Goal: Transaction & Acquisition: Purchase product/service

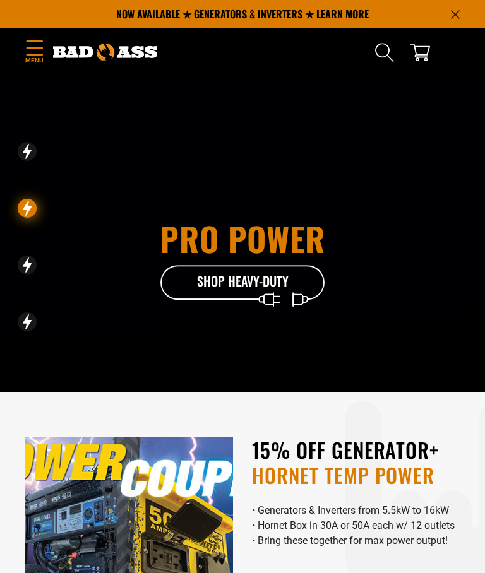
click at [383, 50] on icon "Search" at bounding box center [385, 52] width 20 height 20
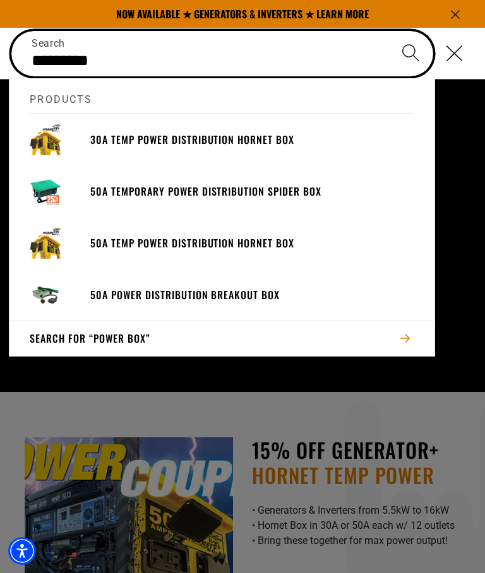
type input "*********"
click at [411, 52] on button "Search" at bounding box center [410, 53] width 44 height 44
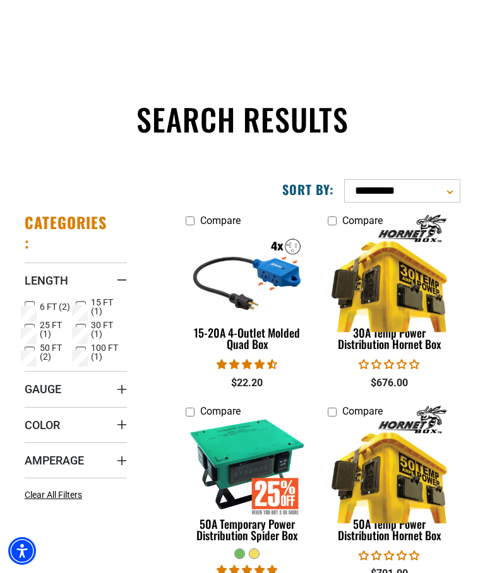
scroll to position [102, 0]
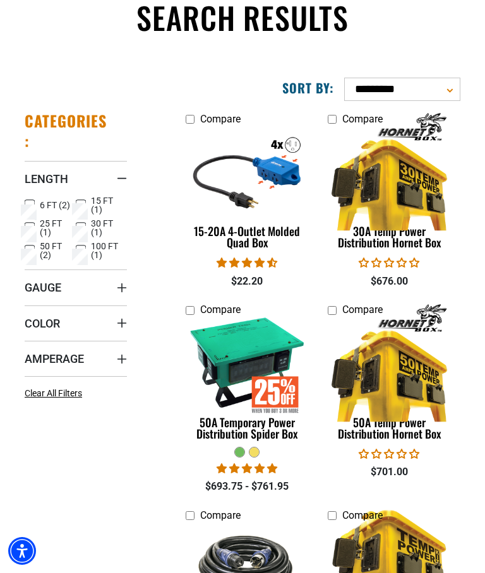
click at [258, 364] on img at bounding box center [248, 362] width 134 height 120
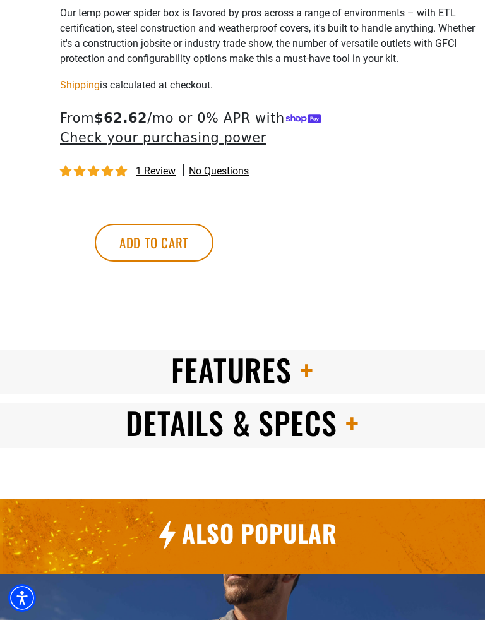
scroll to position [927, 0]
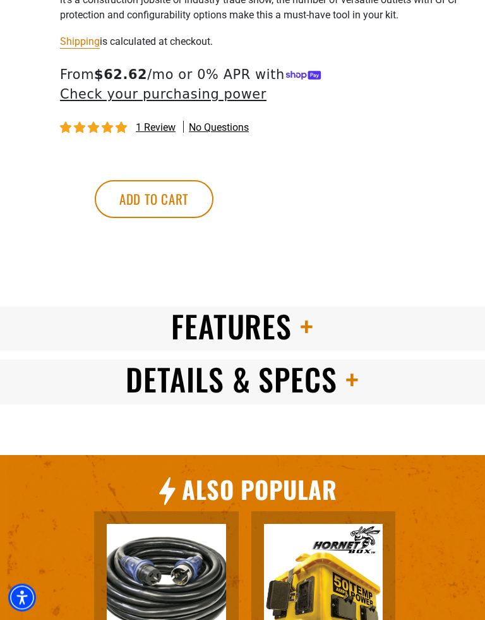
click at [354, 357] on span at bounding box center [348, 379] width 22 height 45
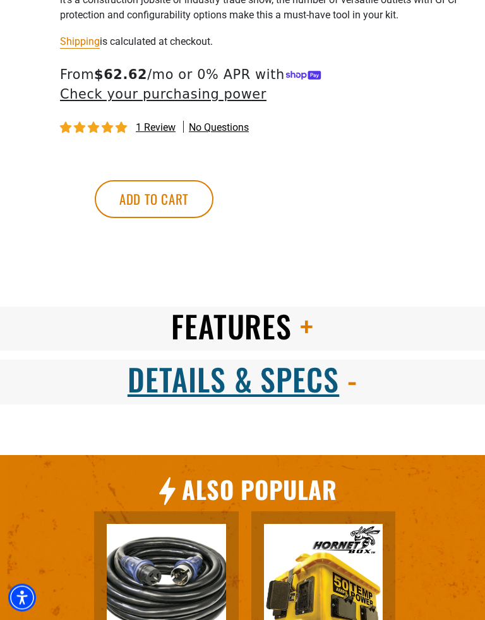
click at [348, 357] on span at bounding box center [348, 379] width 18 height 45
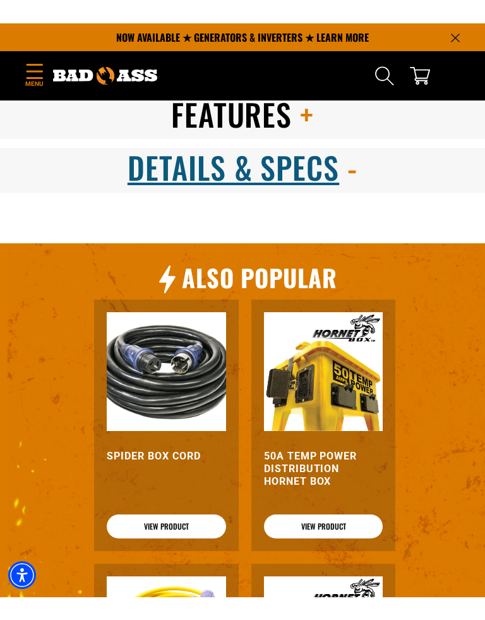
scroll to position [1226, 0]
